Goal: Check status: Check status

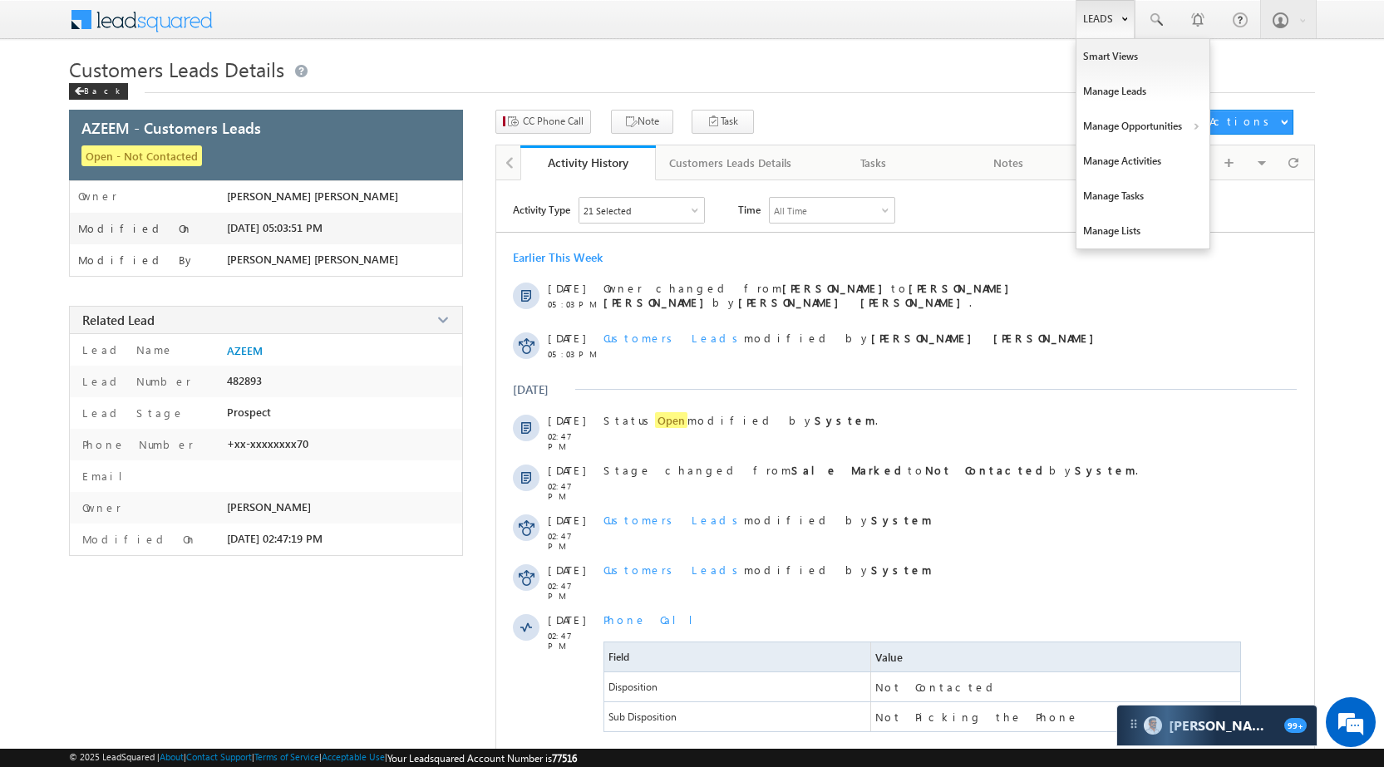
click at [1114, 24] on link "Leads" at bounding box center [1105, 19] width 59 height 38
click at [1137, 127] on link "Manage Opportunities" at bounding box center [1143, 126] width 133 height 35
click at [1242, 159] on link "Customers Leads" at bounding box center [1288, 162] width 152 height 35
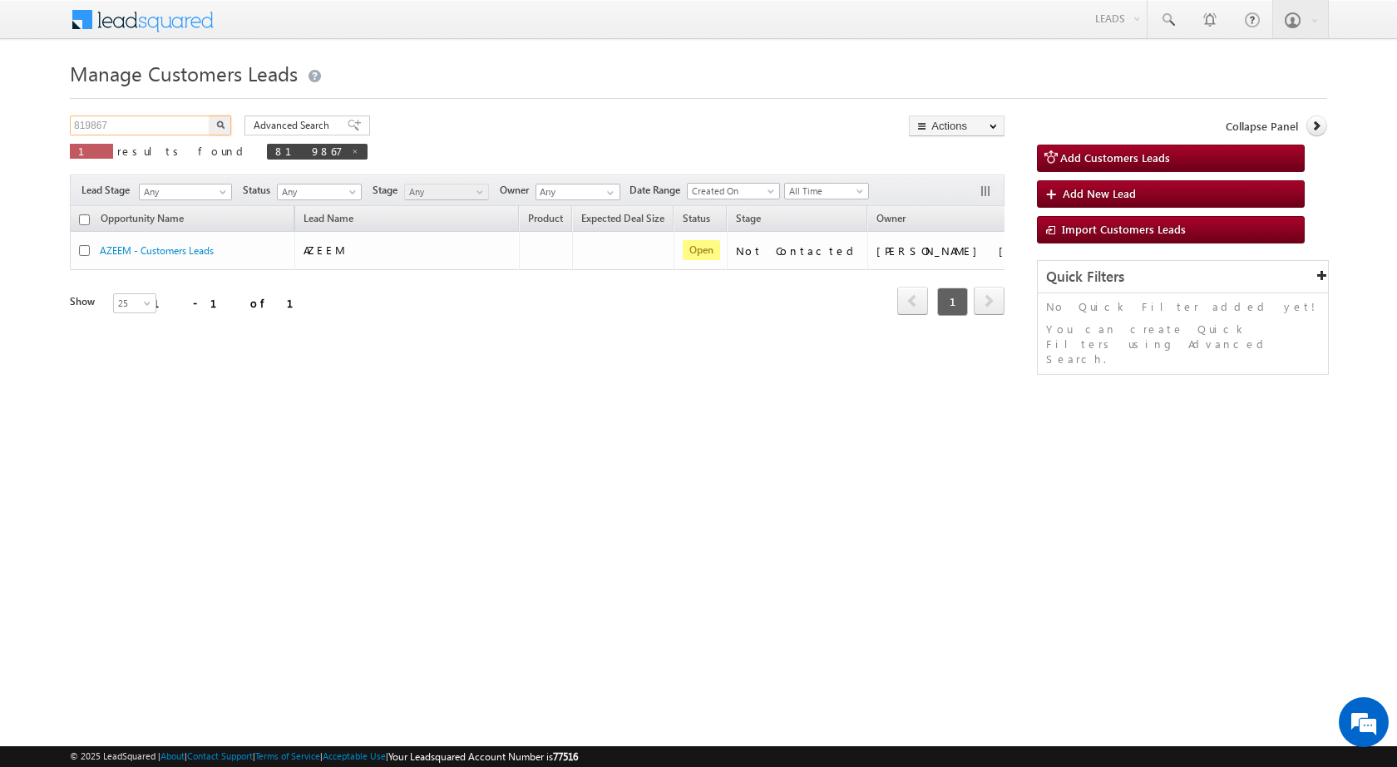
click at [155, 128] on input "819867" at bounding box center [141, 126] width 142 height 20
paste input "98926"
type input "898926"
click at [230, 128] on button "button" at bounding box center [221, 126] width 22 height 20
